Goal: Answer question/provide support

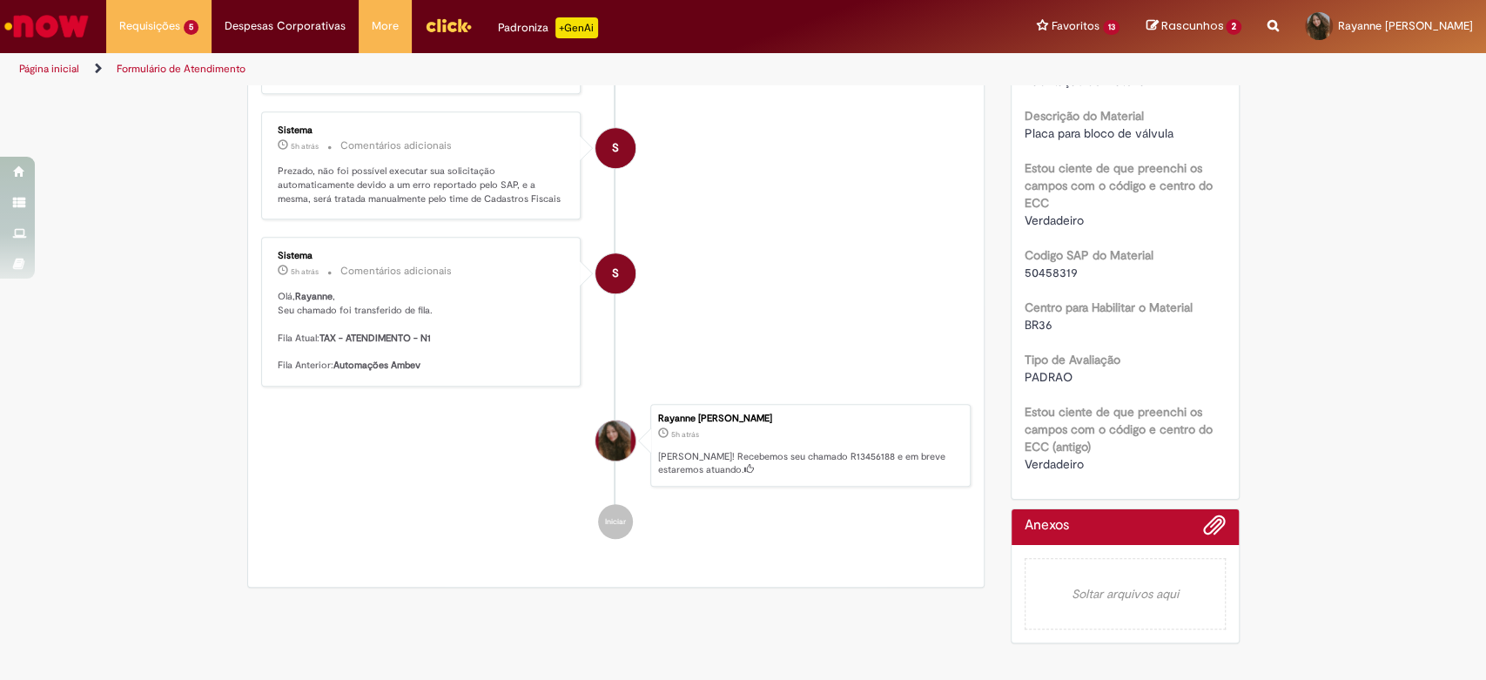
scroll to position [591, 0]
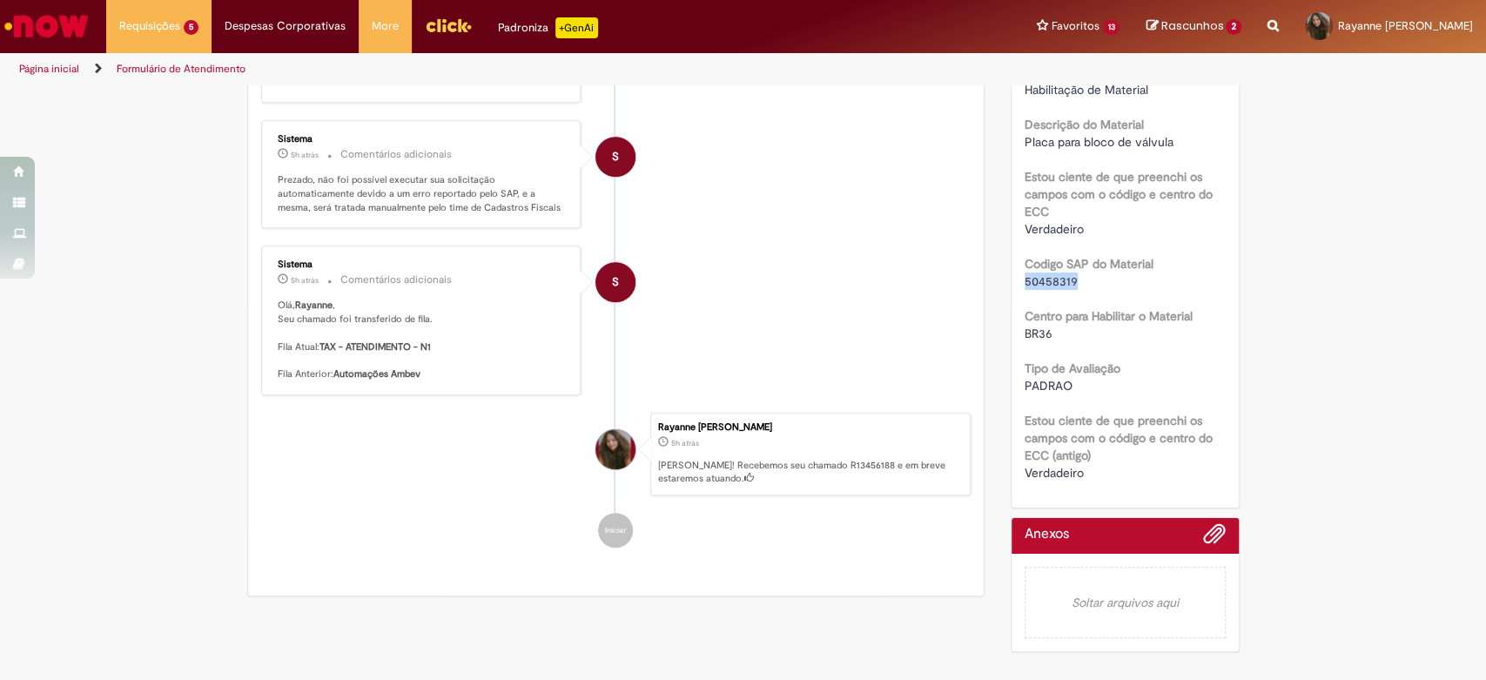
drag, startPoint x: 1071, startPoint y: 278, endPoint x: 1013, endPoint y: 277, distance: 57.5
click at [1013, 277] on div "Número R13456188 Status Pendente Usuário Criação 5h atrás 5 horas atrás Conclus…" at bounding box center [1125, 95] width 227 height 824
copy span "50458319"
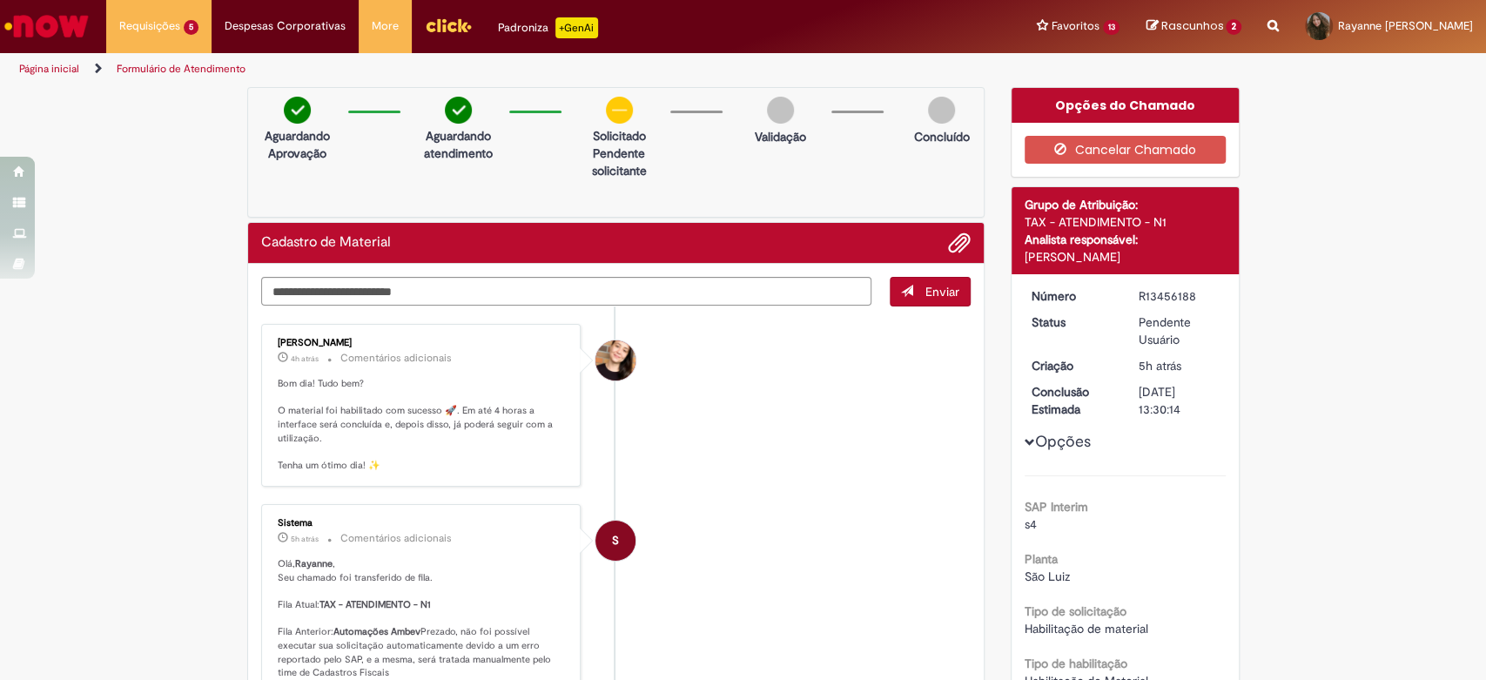
scroll to position [0, 0]
click at [607, 116] on img at bounding box center [619, 110] width 27 height 27
click at [481, 290] on textarea "Digite sua mensagem aqui..." at bounding box center [566, 292] width 611 height 30
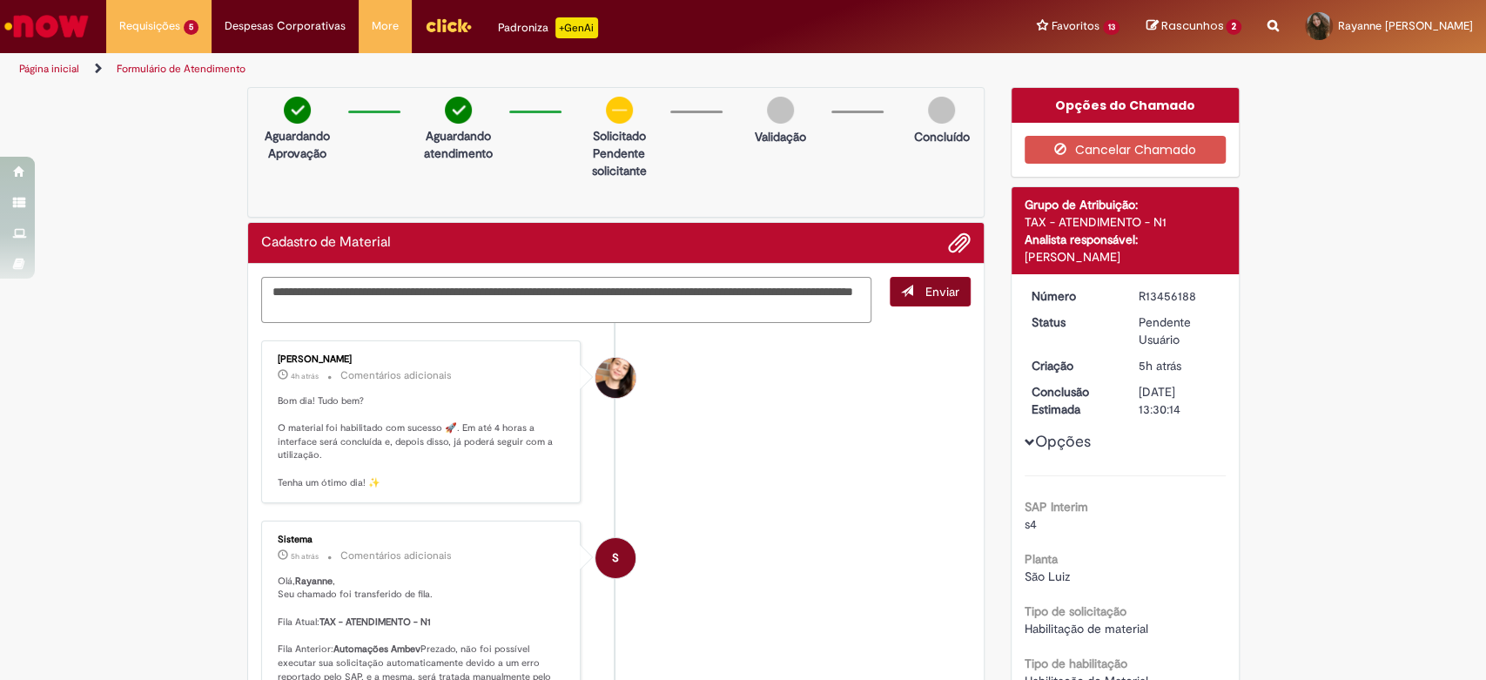
type textarea "**********"
click at [949, 287] on span "Enviar" at bounding box center [942, 292] width 34 height 16
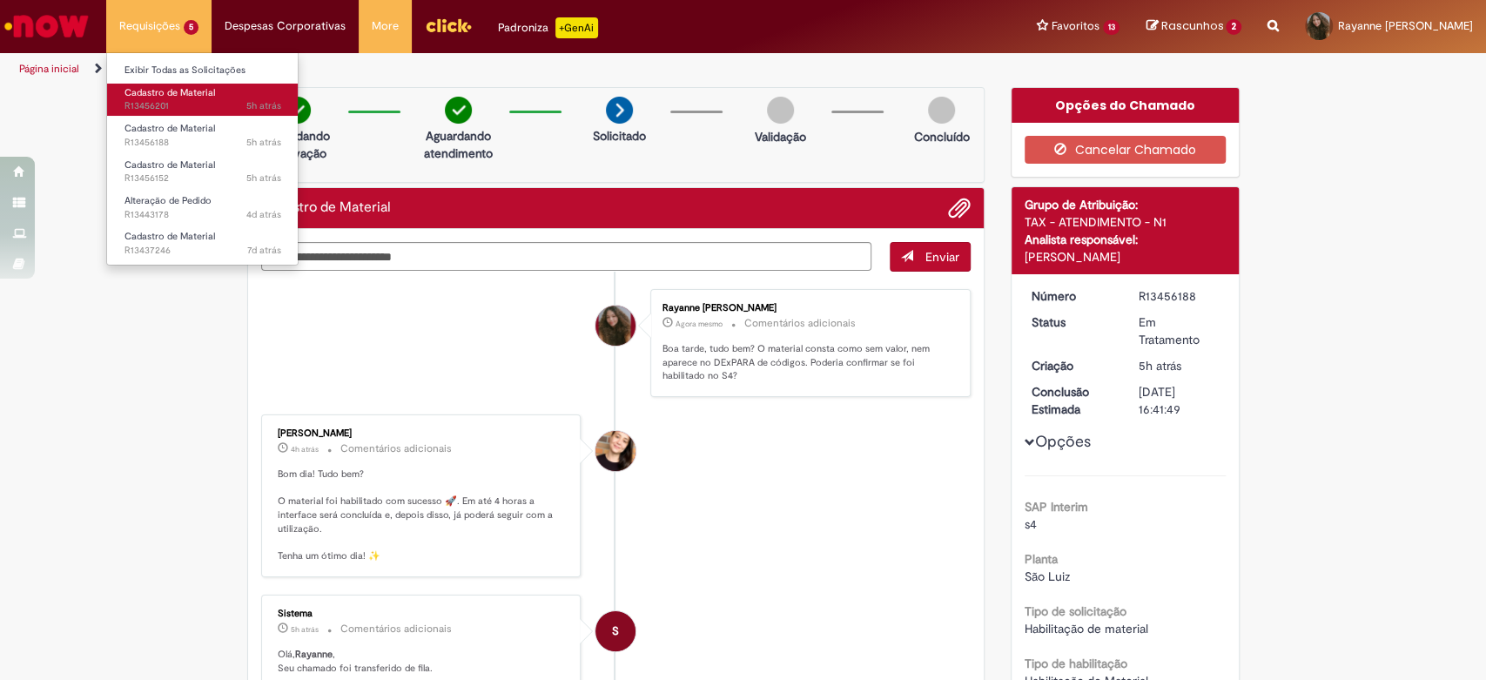
click at [212, 111] on span "5h atrás 5 horas atrás R13456201" at bounding box center [202, 106] width 157 height 14
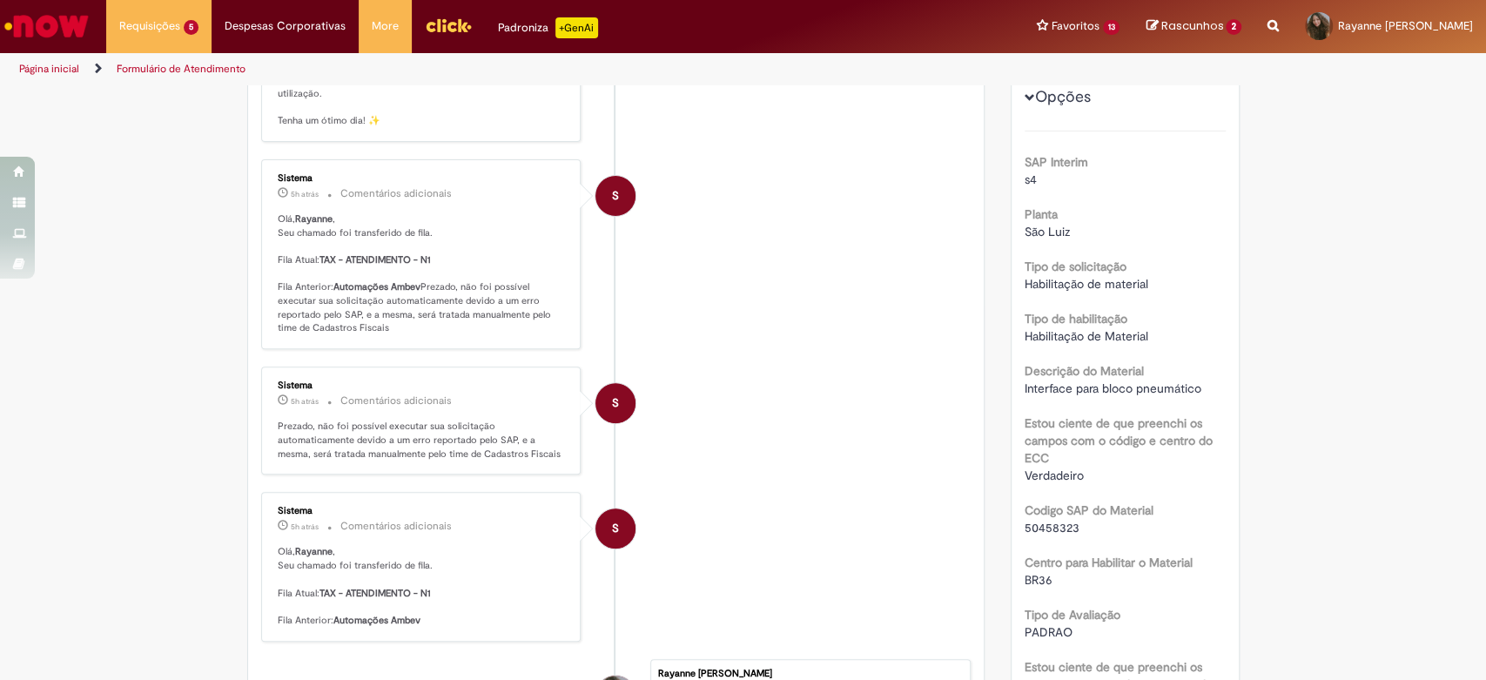
scroll to position [343, 0]
drag, startPoint x: 1069, startPoint y: 528, endPoint x: 1012, endPoint y: 526, distance: 56.6
click at [1012, 526] on div "Número R13456201 Status Pendente Usuário Criação 5h atrás 5 horas atrás Conclus…" at bounding box center [1125, 343] width 227 height 824
copy span "50458323"
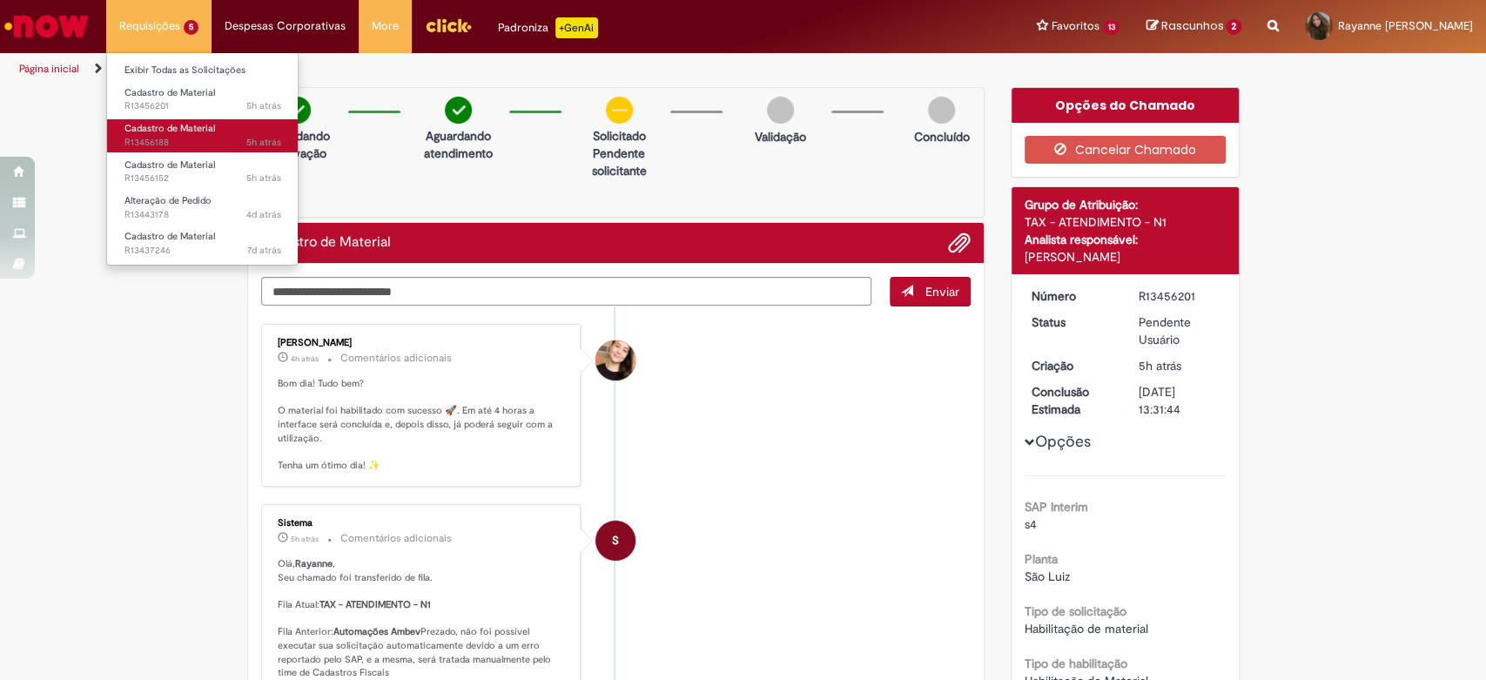
click at [195, 141] on span "5h atrás 5 horas atrás R13456188" at bounding box center [202, 143] width 157 height 14
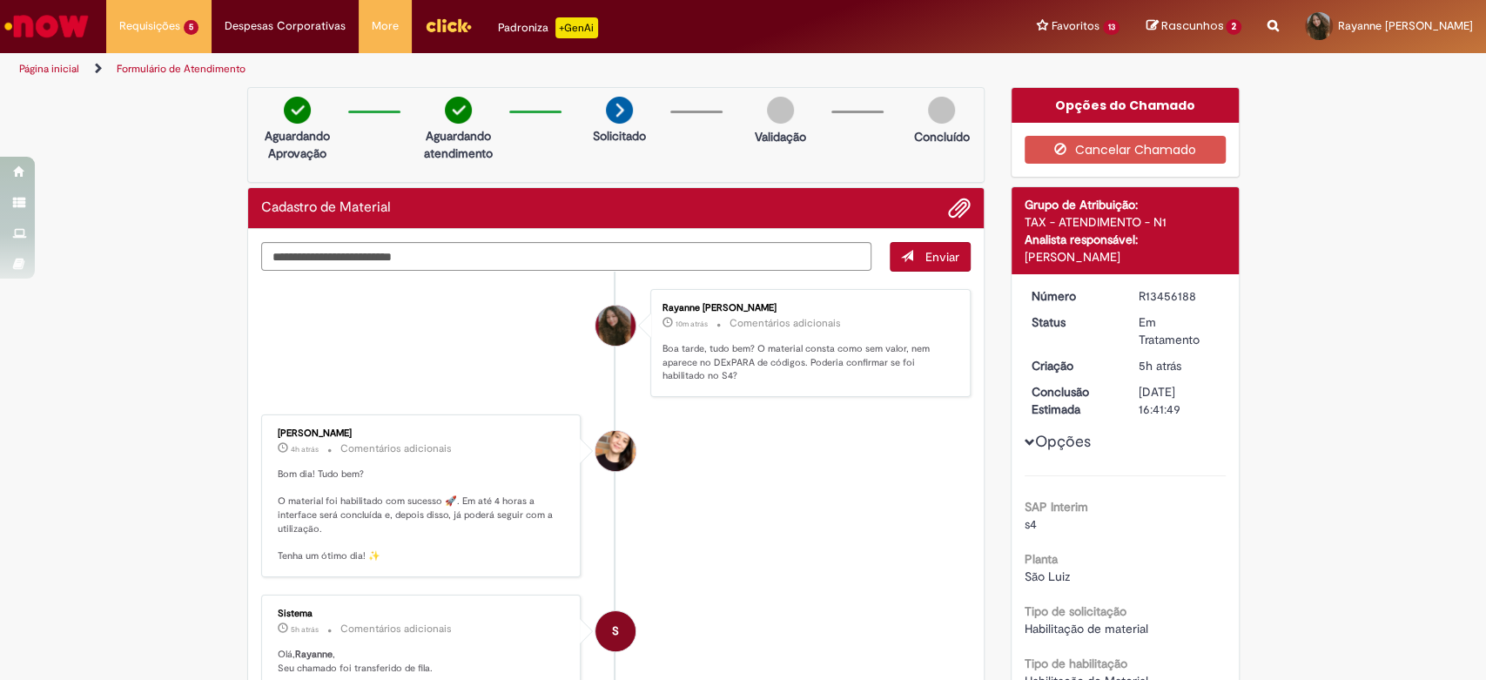
drag, startPoint x: 1019, startPoint y: 255, endPoint x: 1149, endPoint y: 258, distance: 129.7
click at [1149, 258] on div "[PERSON_NAME]" at bounding box center [1125, 256] width 201 height 17
copy div "[PERSON_NAME]"
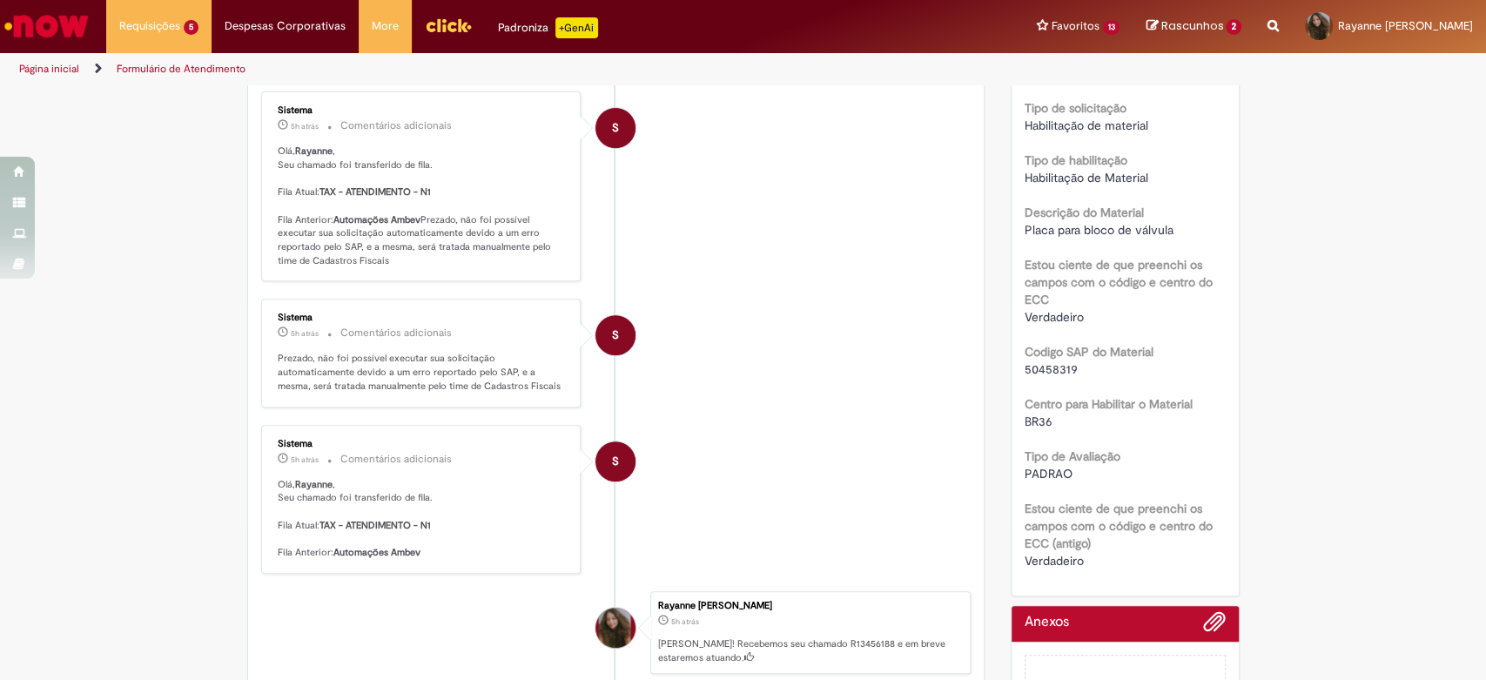
scroll to position [513, 0]
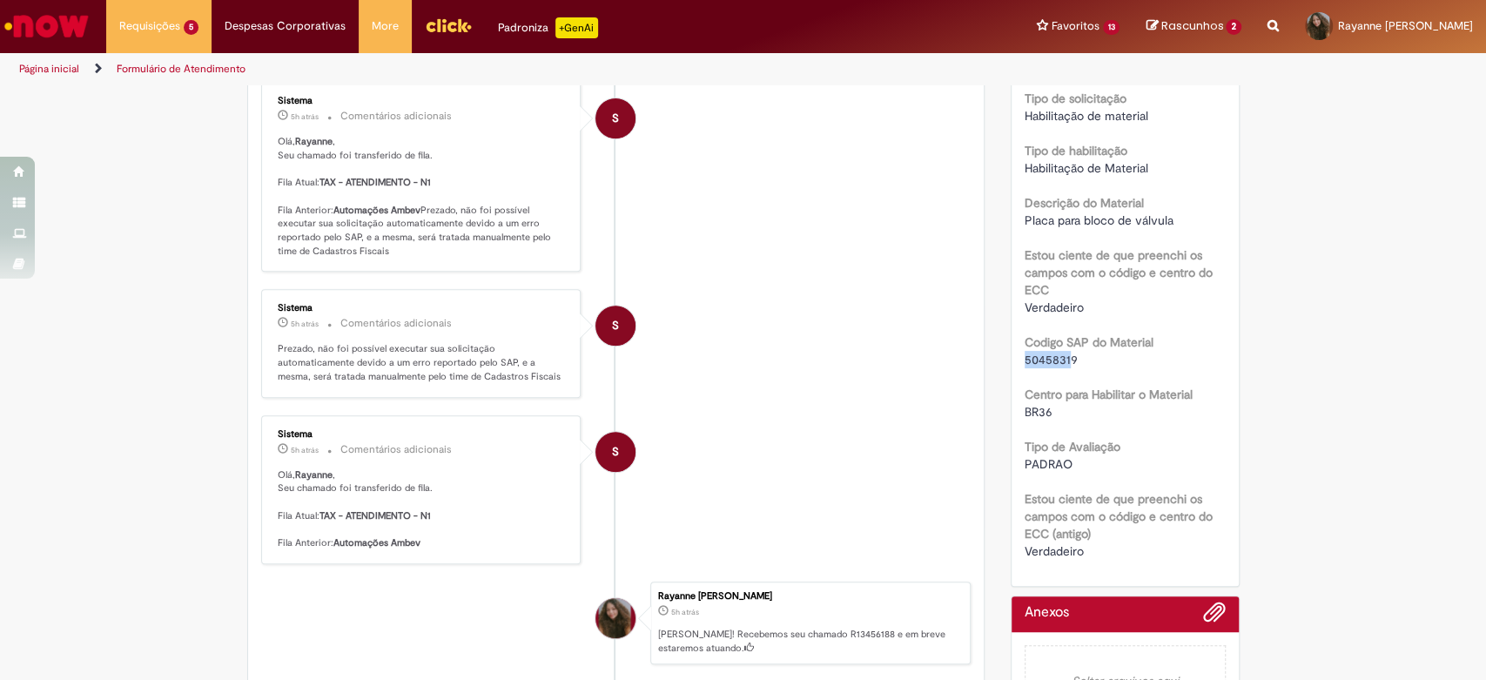
drag, startPoint x: 1065, startPoint y: 360, endPoint x: 1010, endPoint y: 359, distance: 54.9
click at [1012, 359] on div "Número R13456188 Status Em Tratamento Criação 5h atrás 5 horas atrás Conclusão …" at bounding box center [1125, 173] width 227 height 824
drag, startPoint x: 1073, startPoint y: 353, endPoint x: 1019, endPoint y: 361, distance: 54.5
click at [1025, 361] on div "50458319" at bounding box center [1125, 359] width 201 height 17
copy span "50458319"
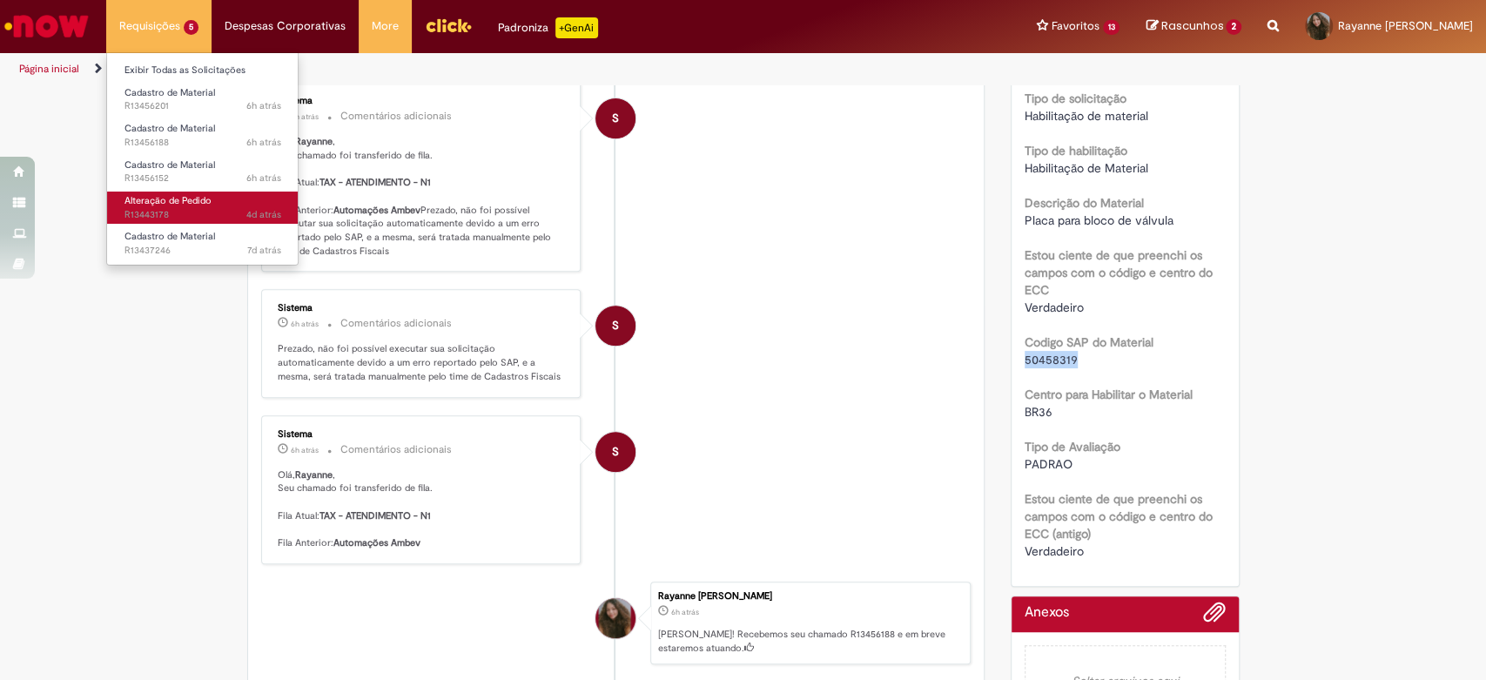
click at [176, 208] on span "4d atrás 4 dias atrás R13443178" at bounding box center [202, 215] width 157 height 14
